Goal: Navigation & Orientation: Find specific page/section

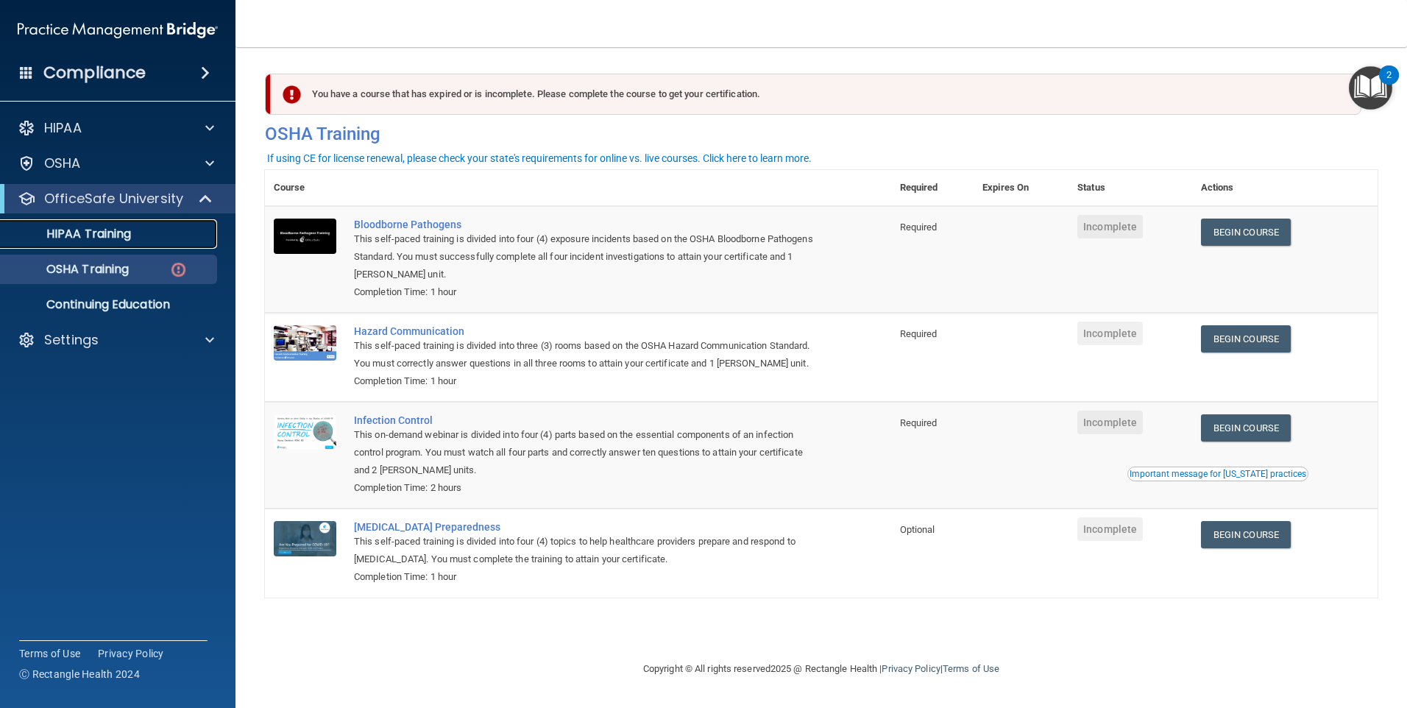
click at [121, 230] on p "HIPAA Training" at bounding box center [70, 234] width 121 height 15
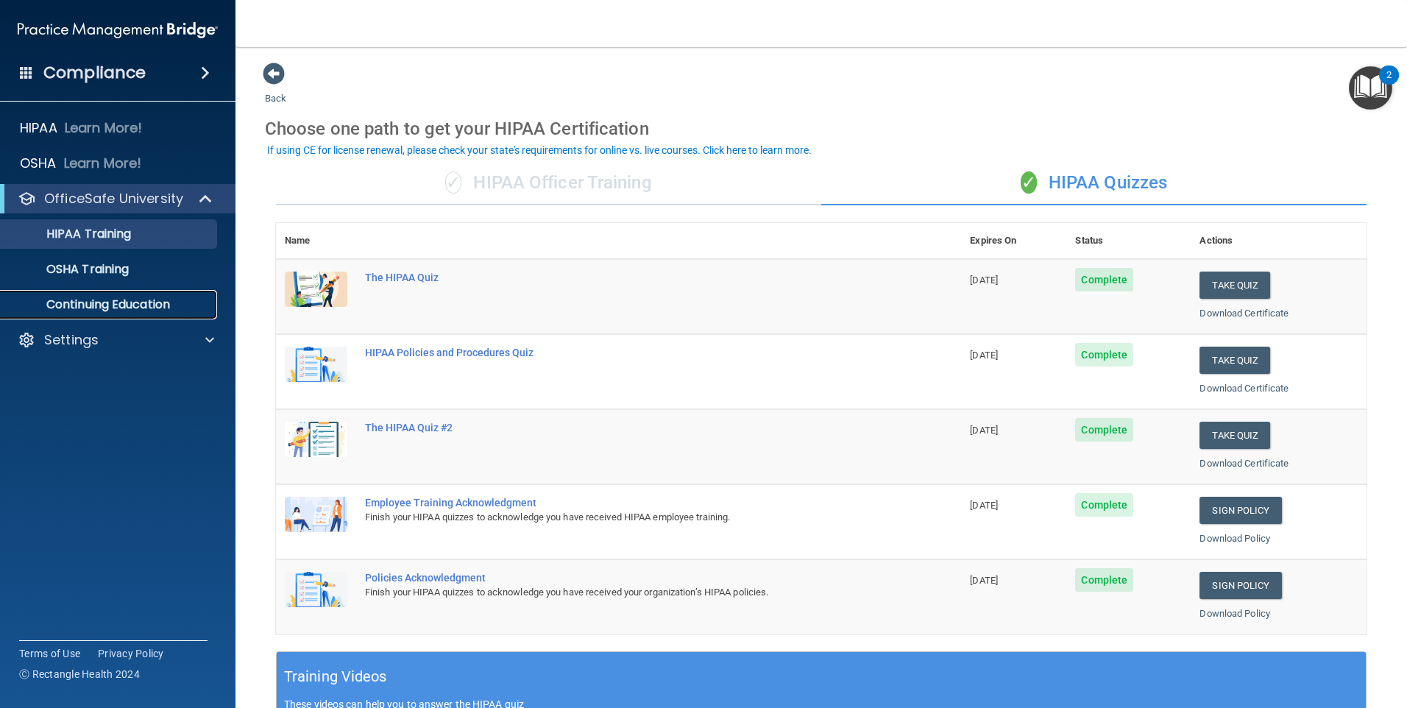
click at [88, 302] on p "Continuing Education" at bounding box center [110, 304] width 201 height 15
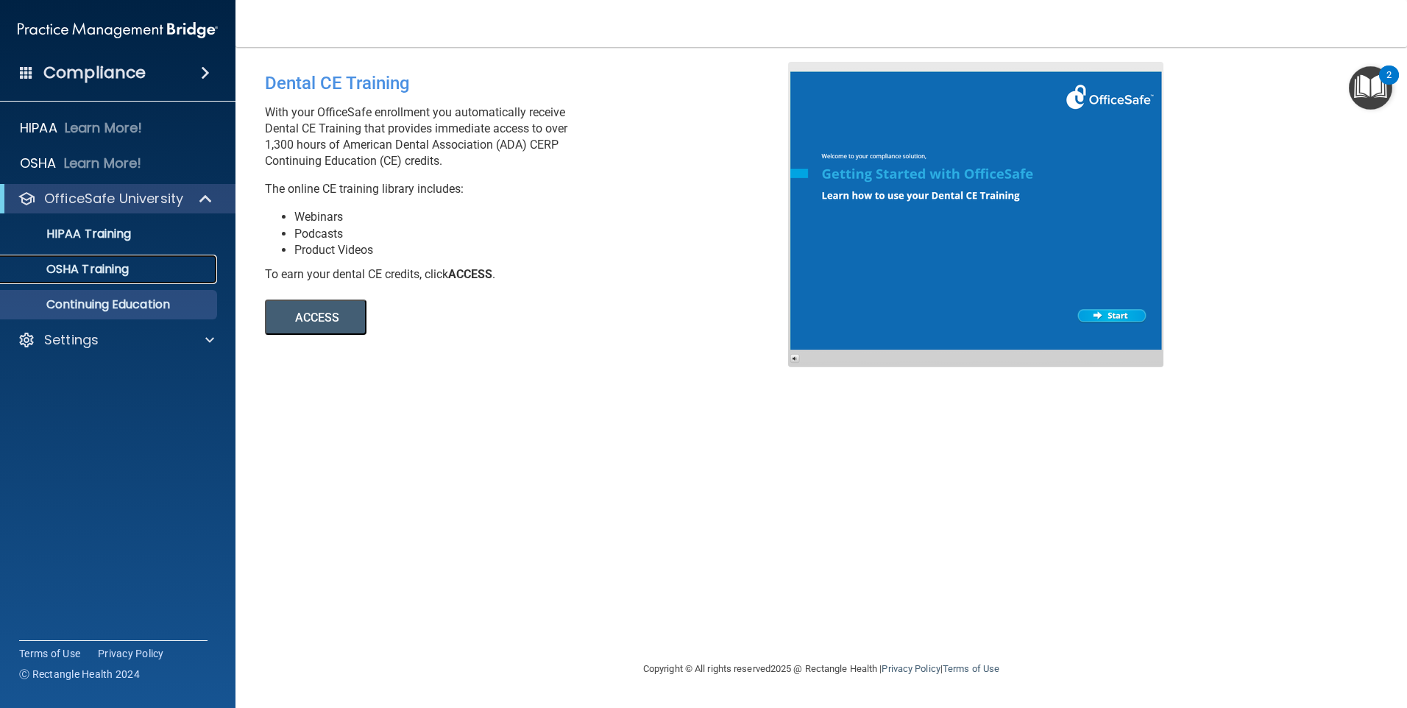
click at [89, 266] on p "OSHA Training" at bounding box center [69, 269] width 119 height 15
click at [96, 230] on p "HIPAA Training" at bounding box center [70, 234] width 121 height 15
click at [80, 195] on p "OfficeSafe University" at bounding box center [113, 199] width 139 height 18
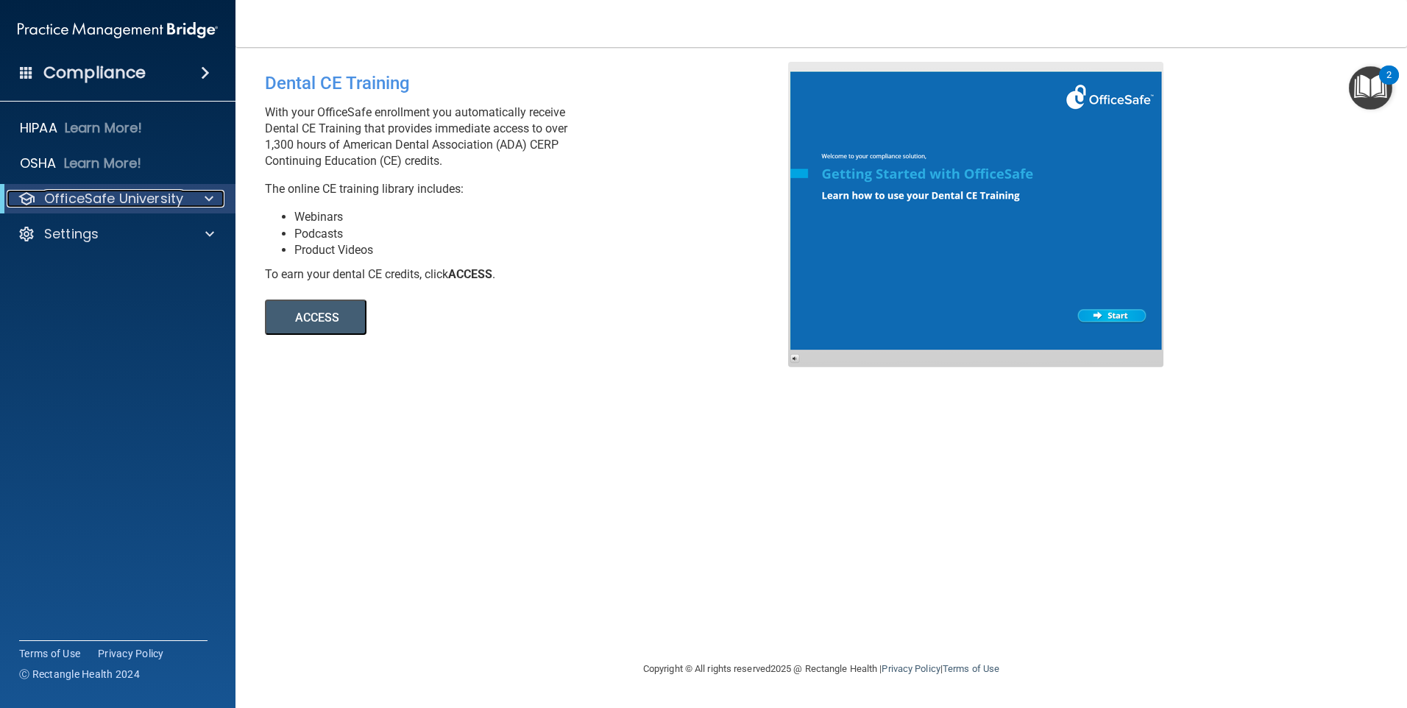
click at [211, 198] on span at bounding box center [209, 199] width 9 height 18
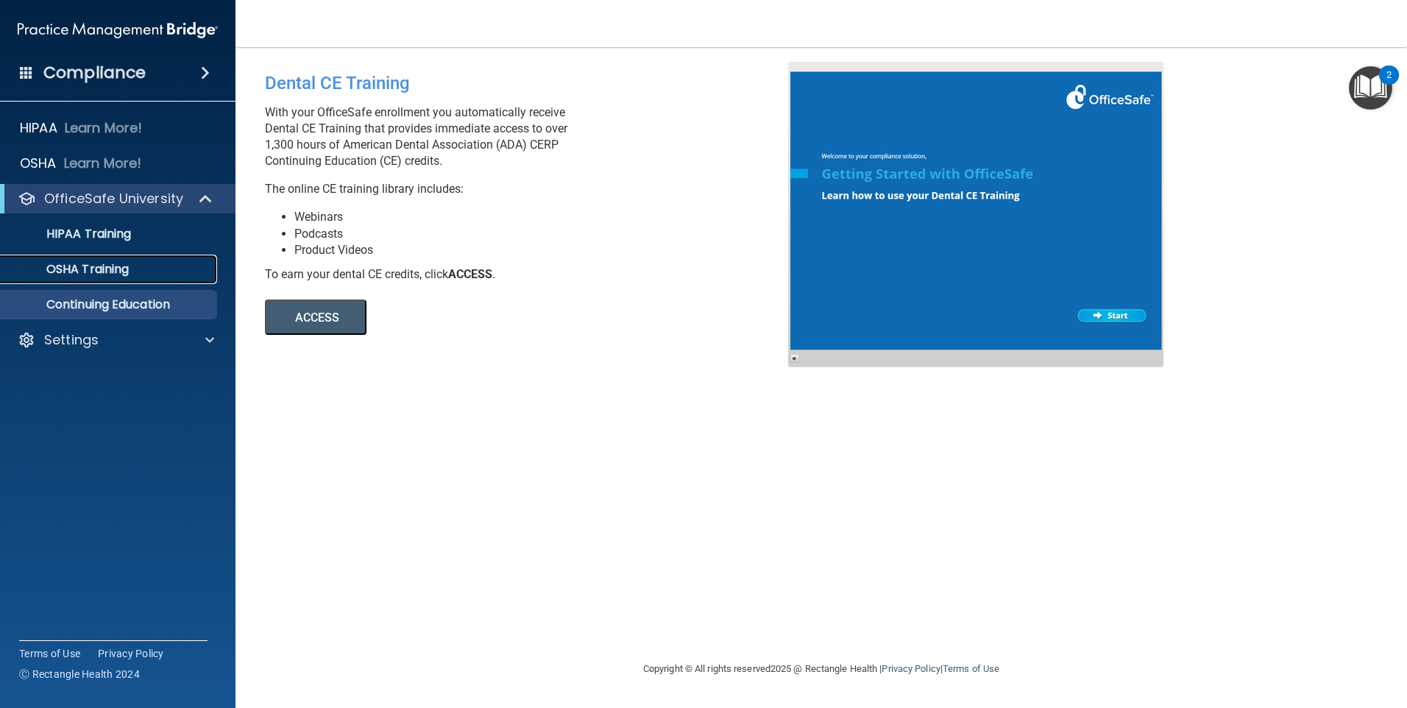
click at [124, 266] on p "OSHA Training" at bounding box center [69, 269] width 119 height 15
